Goal: Transaction & Acquisition: Purchase product/service

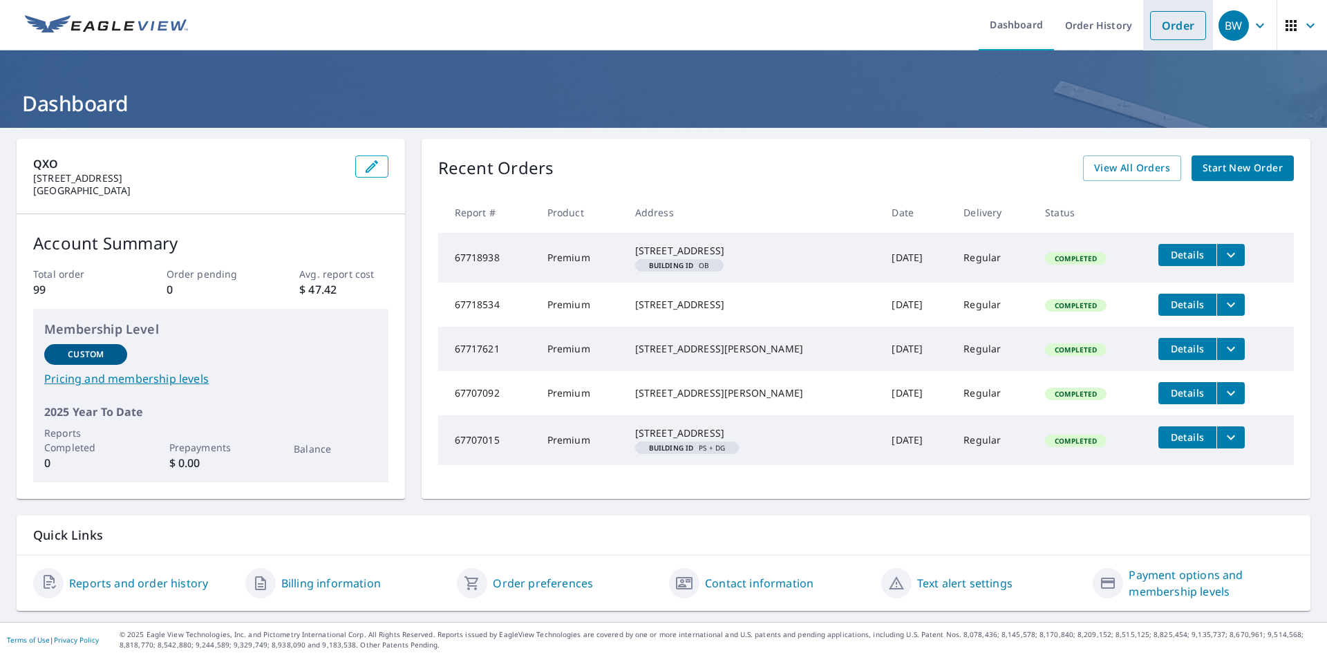
click at [1161, 32] on link "Order" at bounding box center [1178, 25] width 56 height 29
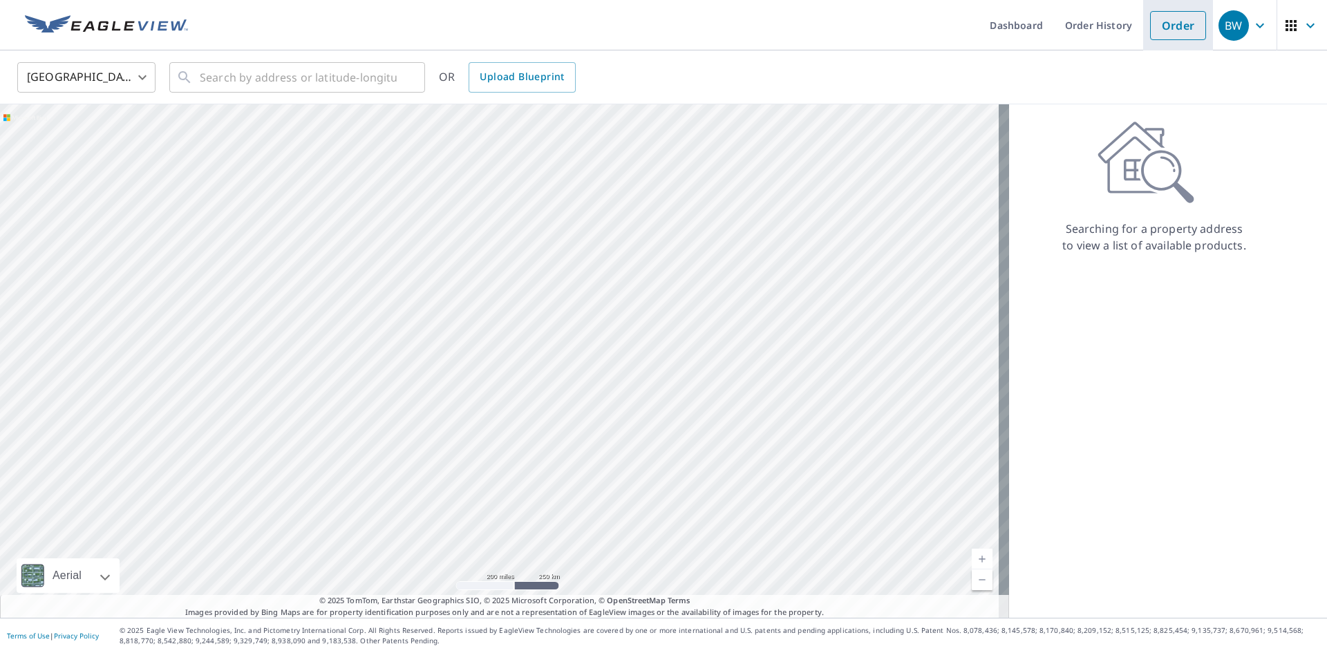
click at [1170, 26] on link "Order" at bounding box center [1178, 25] width 56 height 29
click at [202, 73] on input "text" at bounding box center [298, 77] width 197 height 39
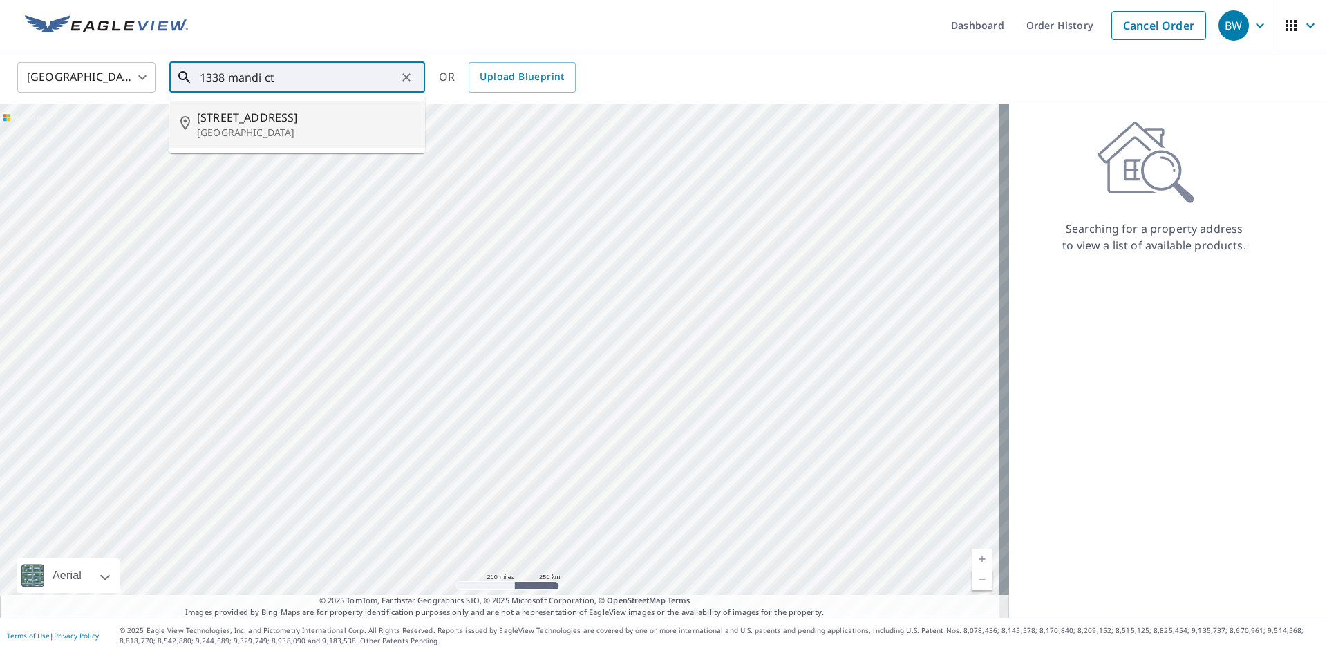
click at [234, 126] on p "[GEOGRAPHIC_DATA]" at bounding box center [305, 133] width 217 height 14
type input "[STREET_ADDRESS][PERSON_NAME]"
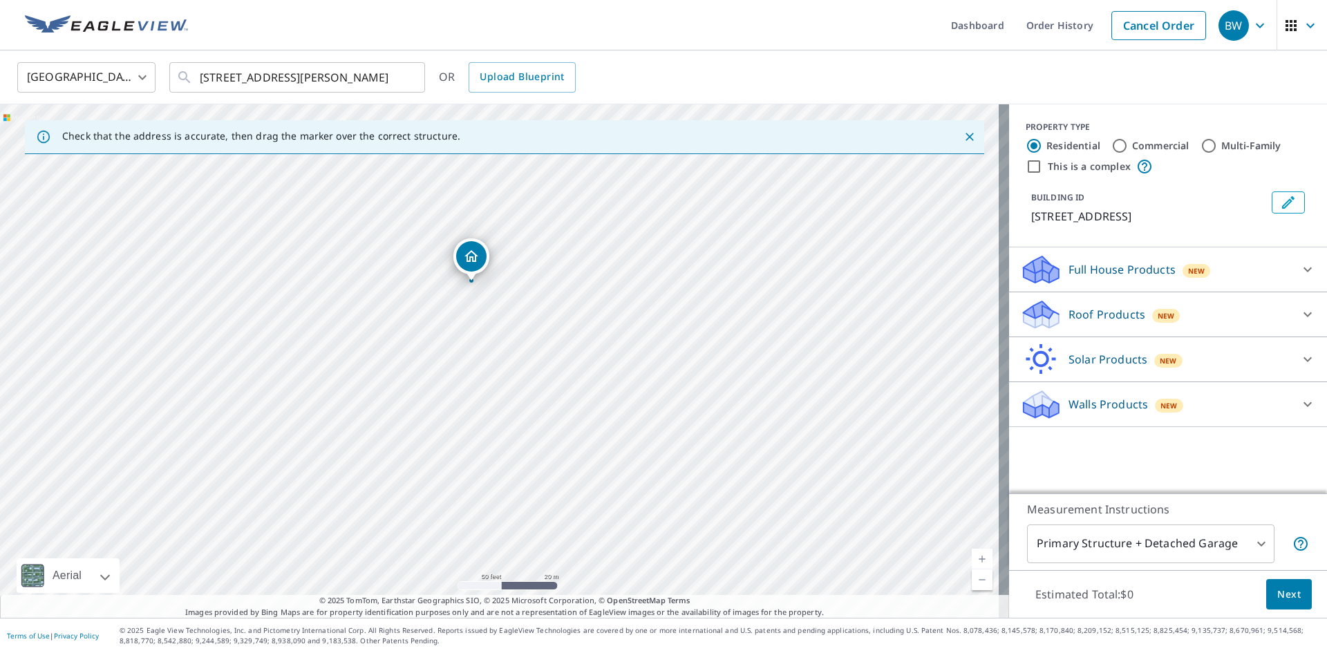
click at [1103, 312] on p "Roof Products" at bounding box center [1106, 314] width 77 height 17
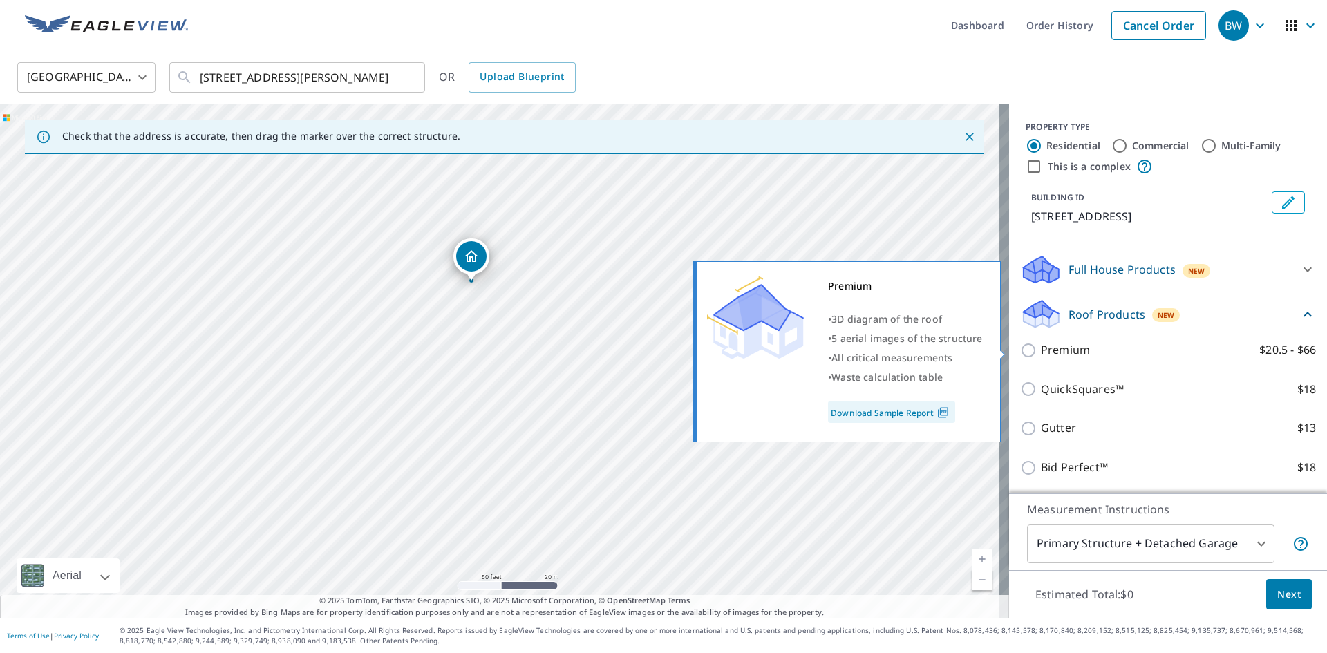
click at [1020, 355] on input "Premium $20.5 - $66" at bounding box center [1030, 350] width 21 height 17
checkbox input "true"
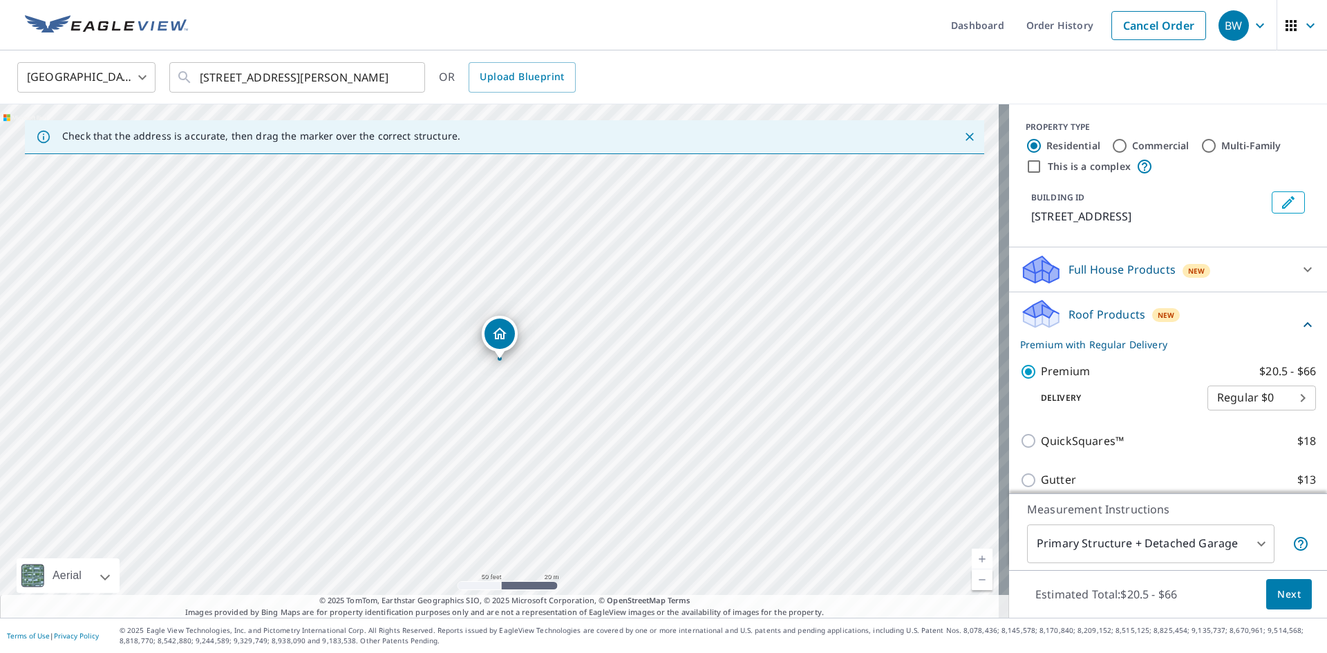
click at [1277, 594] on span "Next" at bounding box center [1288, 594] width 23 height 17
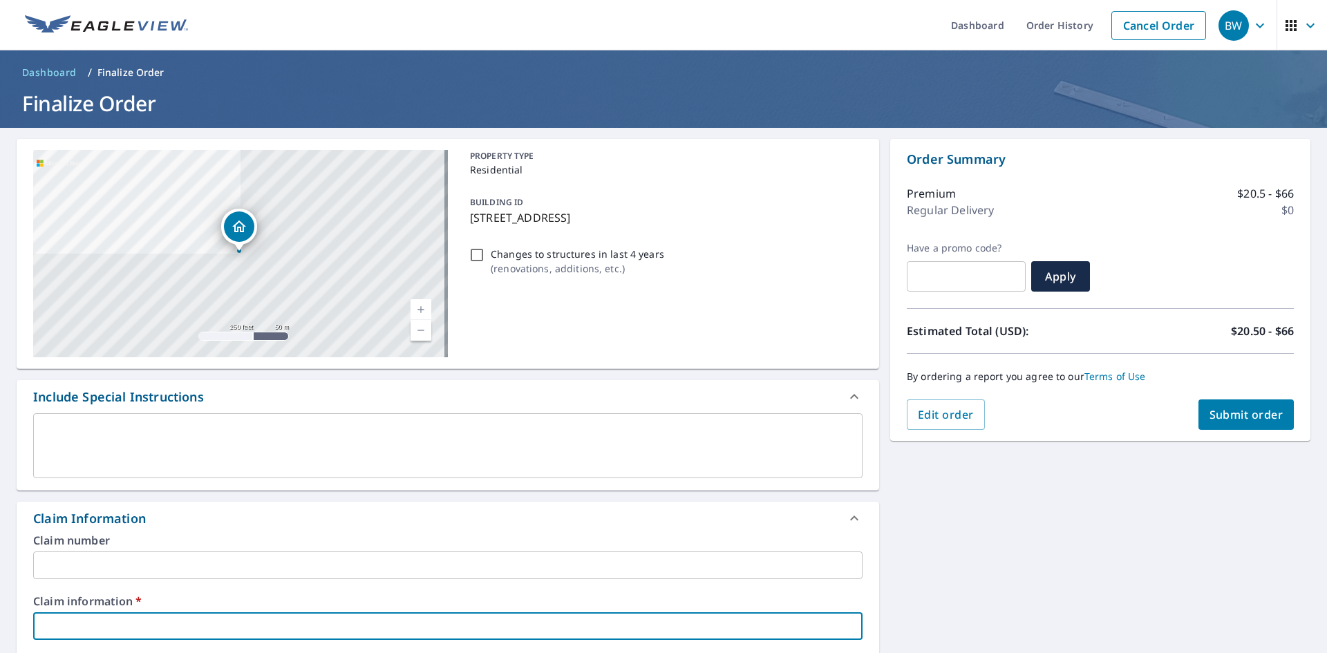
click at [104, 621] on input "text" at bounding box center [447, 626] width 829 height 28
type input "410283"
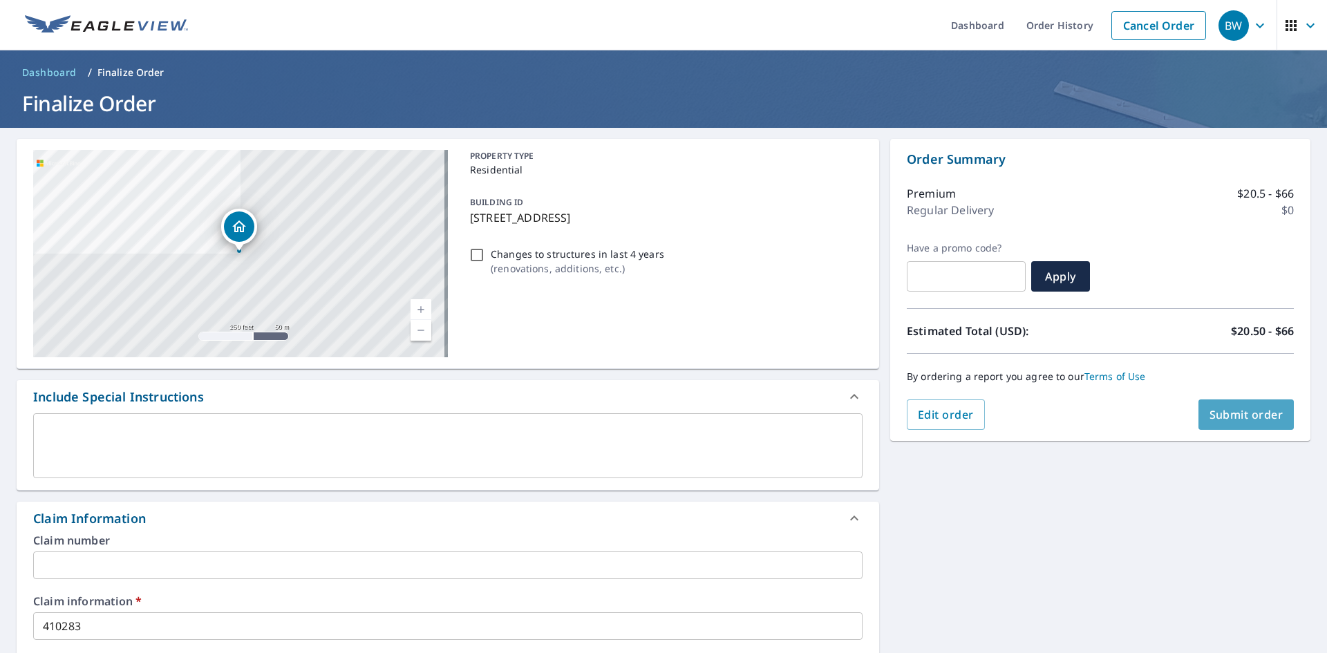
click at [1245, 415] on span "Submit order" at bounding box center [1246, 414] width 74 height 15
checkbox input "true"
